Goal: Find contact information: Find contact information

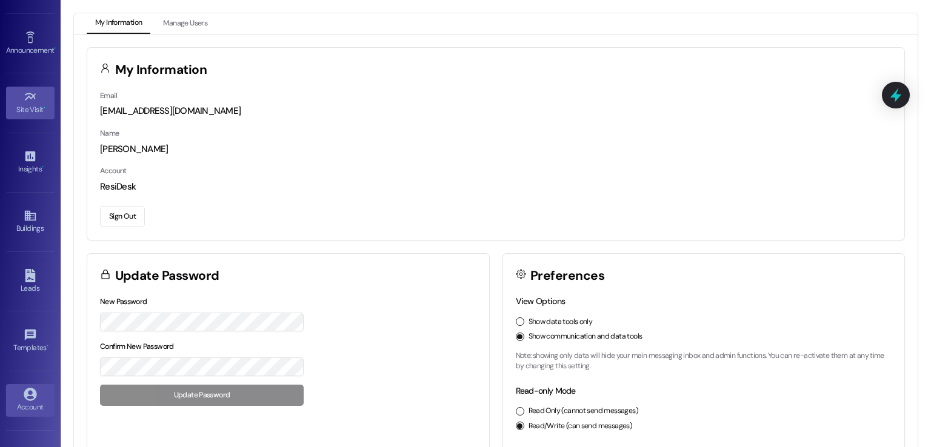
scroll to position [128, 0]
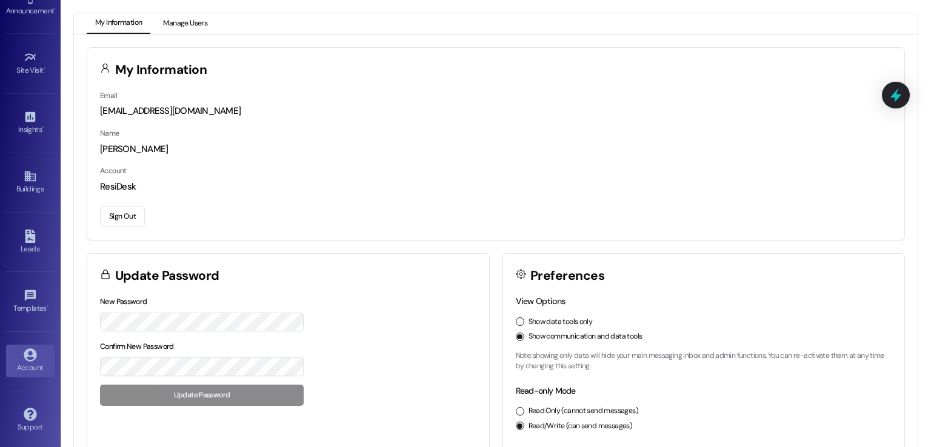
click at [189, 20] on button "Manage Users" at bounding box center [185, 23] width 61 height 21
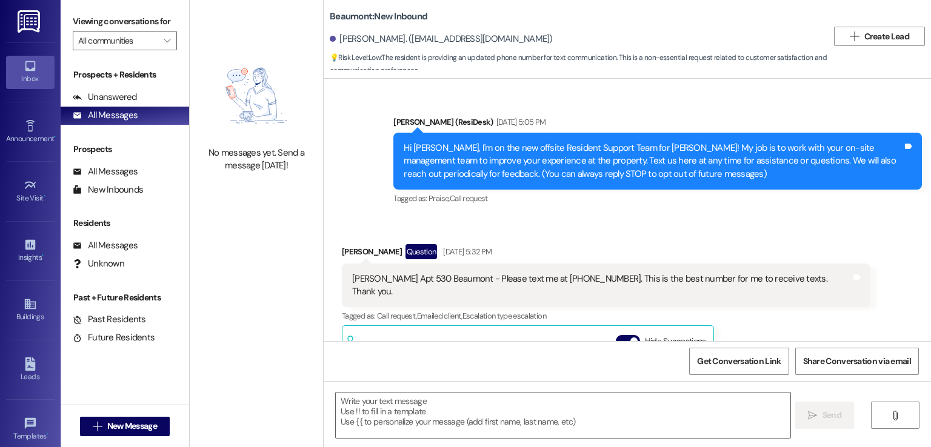
scroll to position [195, 0]
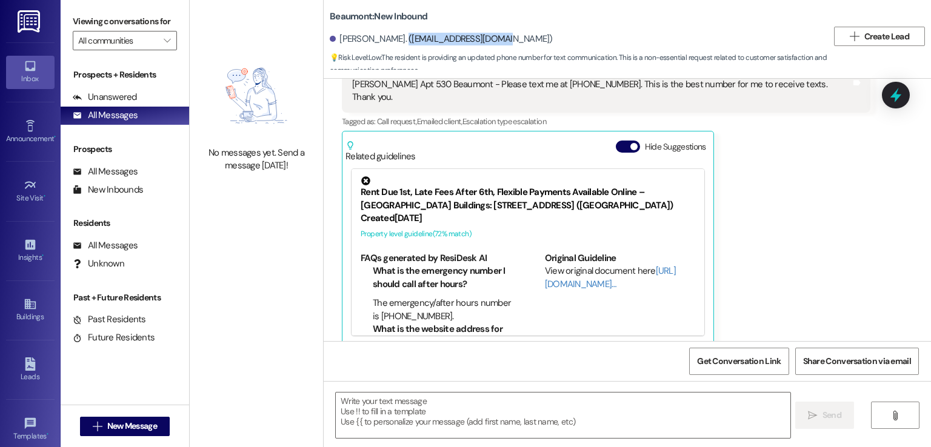
drag, startPoint x: 489, startPoint y: 39, endPoint x: 387, endPoint y: 39, distance: 101.9
click at [387, 39] on div "Aaron Rupert. (evanslowande@gmail.com)" at bounding box center [441, 39] width 223 height 13
copy div "evanslowande@gmail.com"
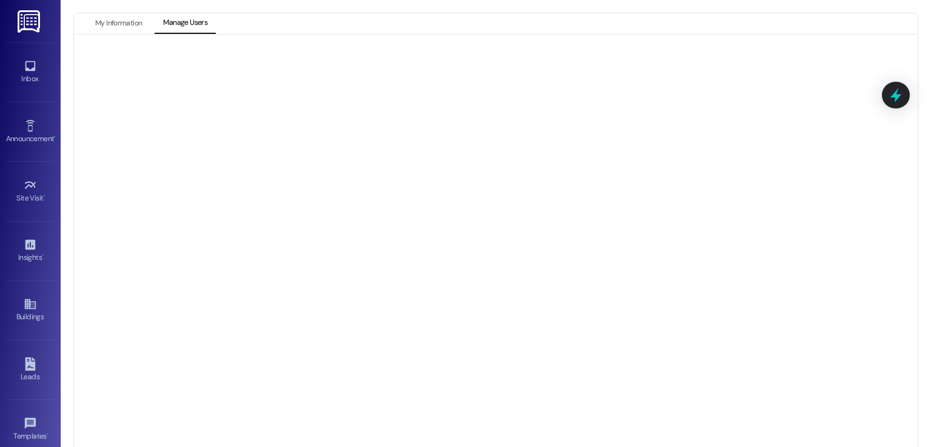
scroll to position [128, 0]
